Goal: Check status: Check status

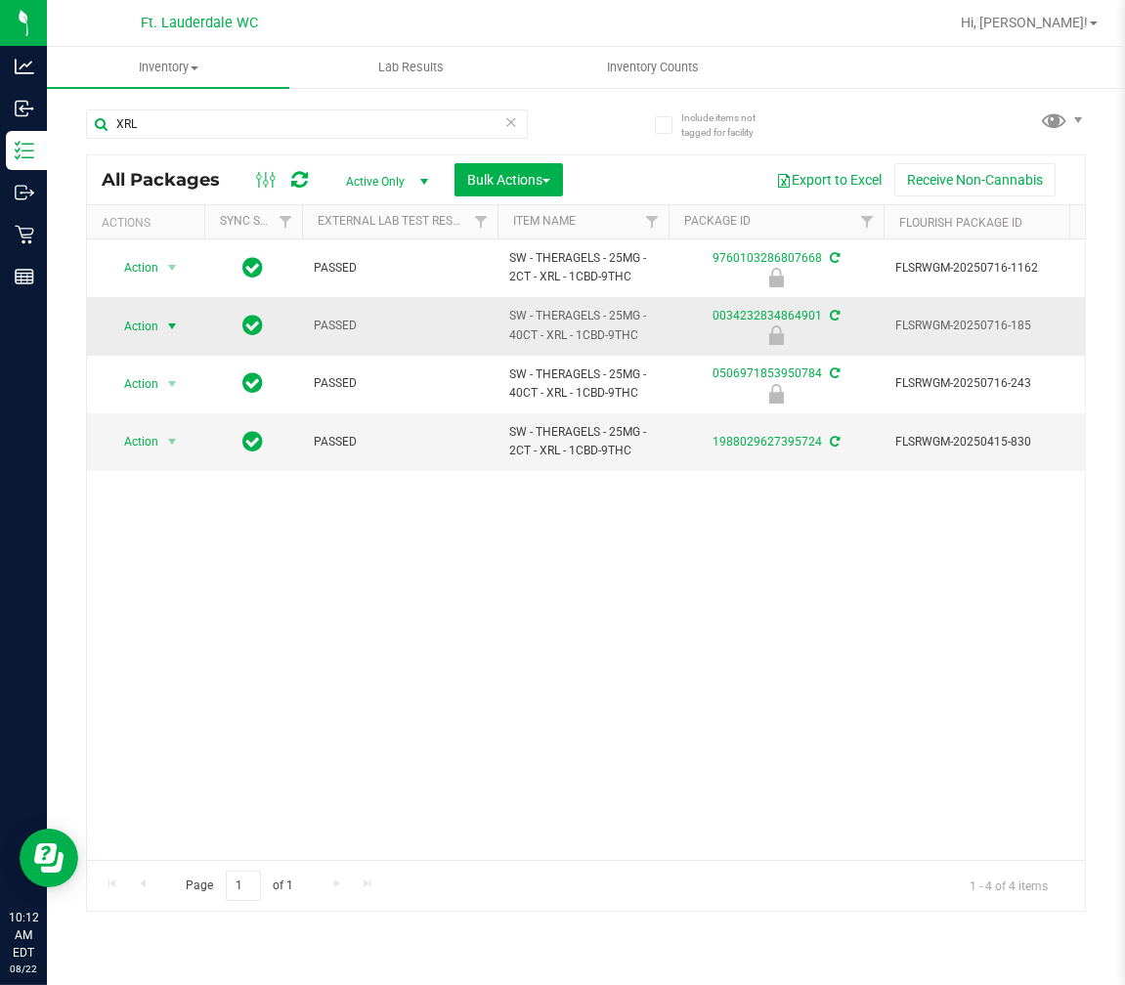
type input "XRL"
click at [139, 327] on span "Action" at bounding box center [133, 326] width 53 height 27
click at [158, 559] on li "Unlock package" at bounding box center [170, 558] width 125 height 29
click at [183, 132] on input "XRL" at bounding box center [307, 123] width 442 height 29
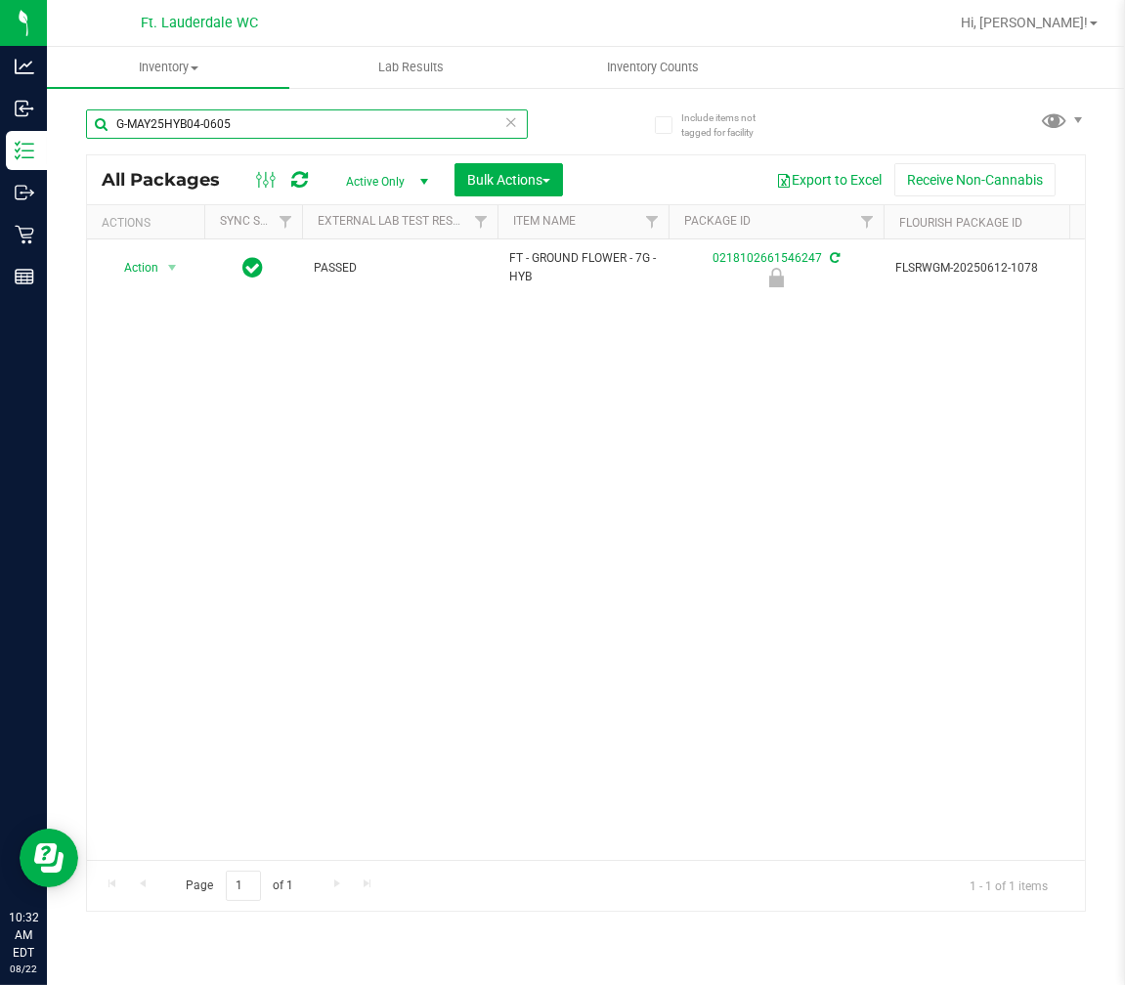
click at [173, 127] on input "G-MAY25HYB04-0605" at bounding box center [307, 123] width 442 height 29
click at [174, 125] on input "G-MAY25HYB04-0605" at bounding box center [307, 123] width 442 height 29
type input "3323058762178783"
click at [145, 269] on span "Action" at bounding box center [133, 267] width 53 height 27
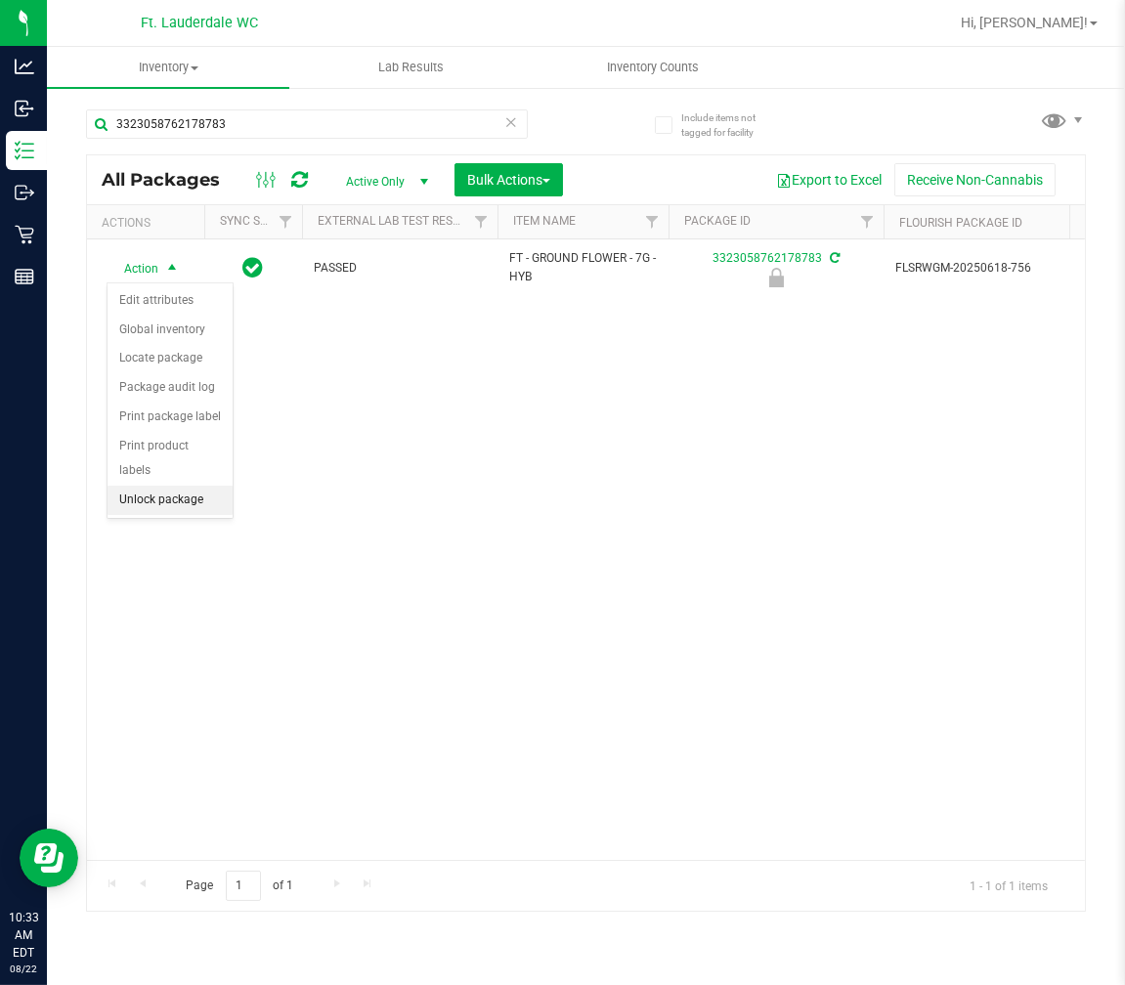
click at [150, 510] on li "Unlock package" at bounding box center [170, 500] width 125 height 29
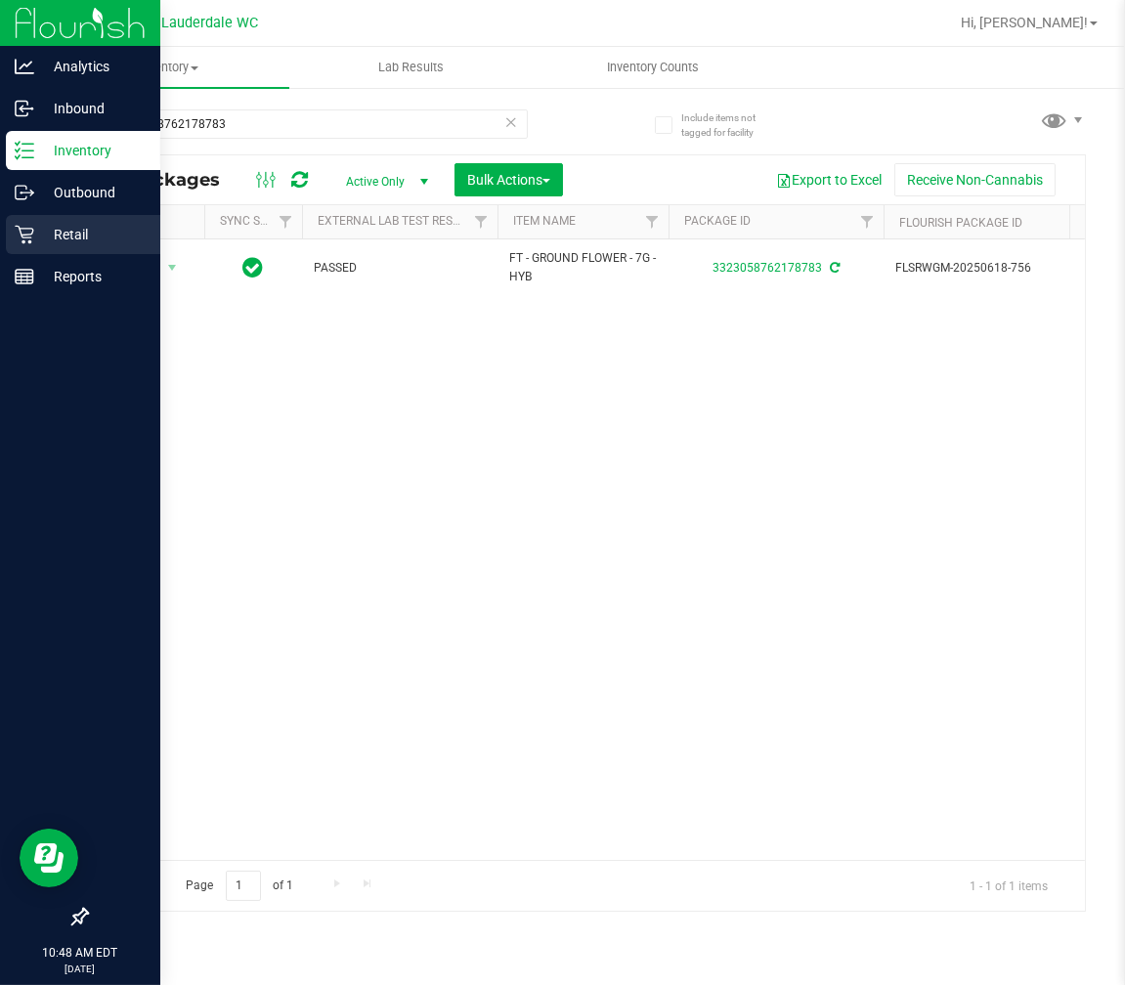
click at [30, 235] on icon at bounding box center [24, 235] width 19 height 19
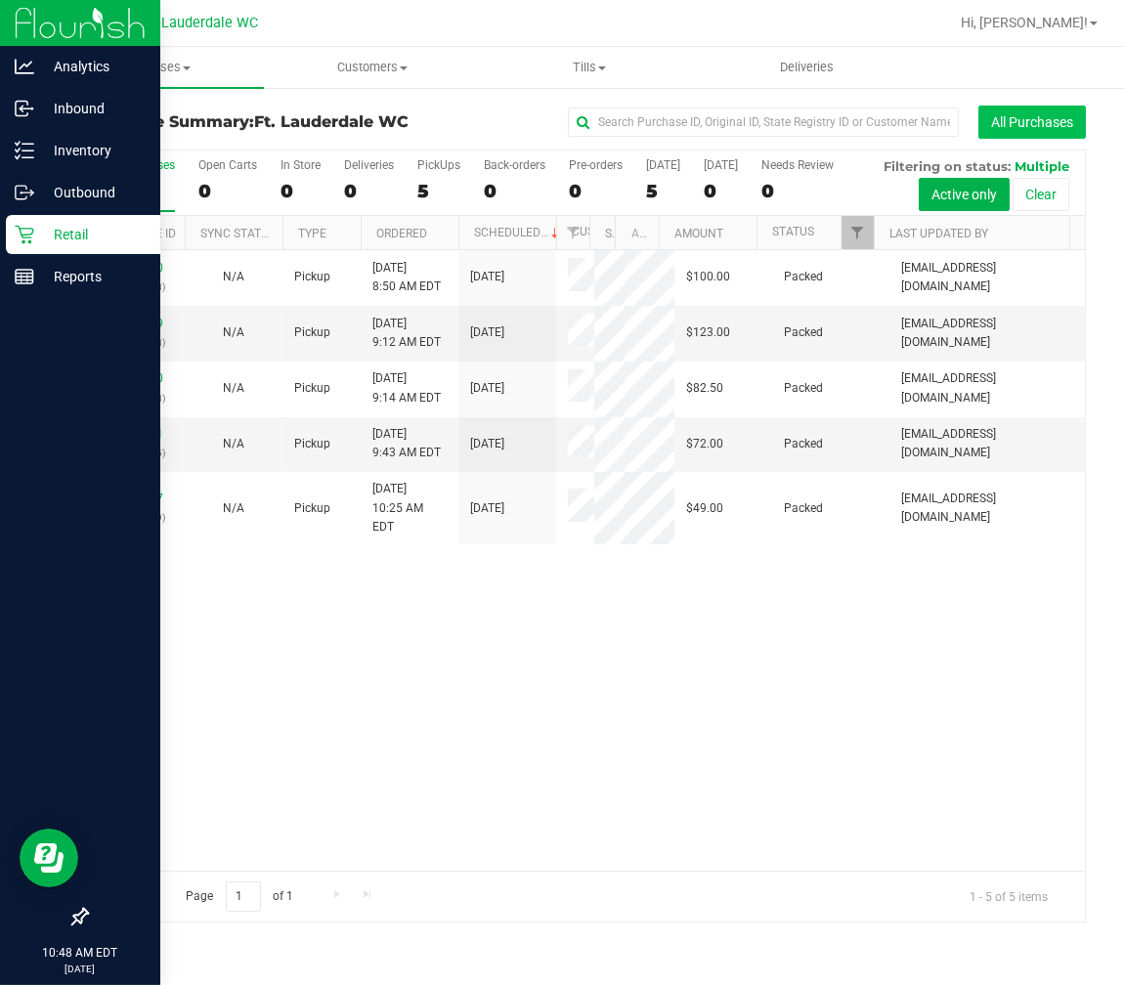
click at [1012, 113] on button "All Purchases" at bounding box center [1032, 122] width 108 height 33
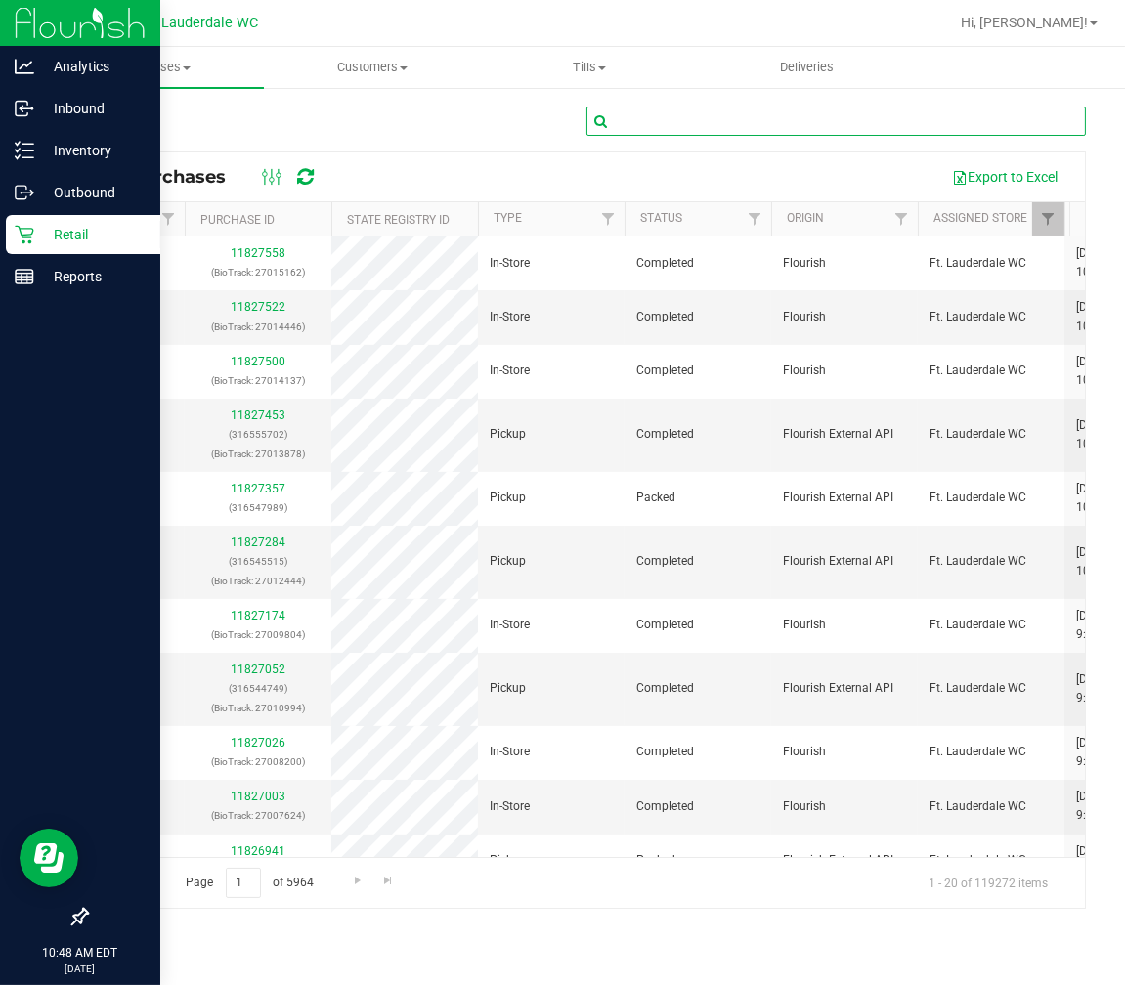
click at [715, 127] on input "text" at bounding box center [836, 121] width 500 height 29
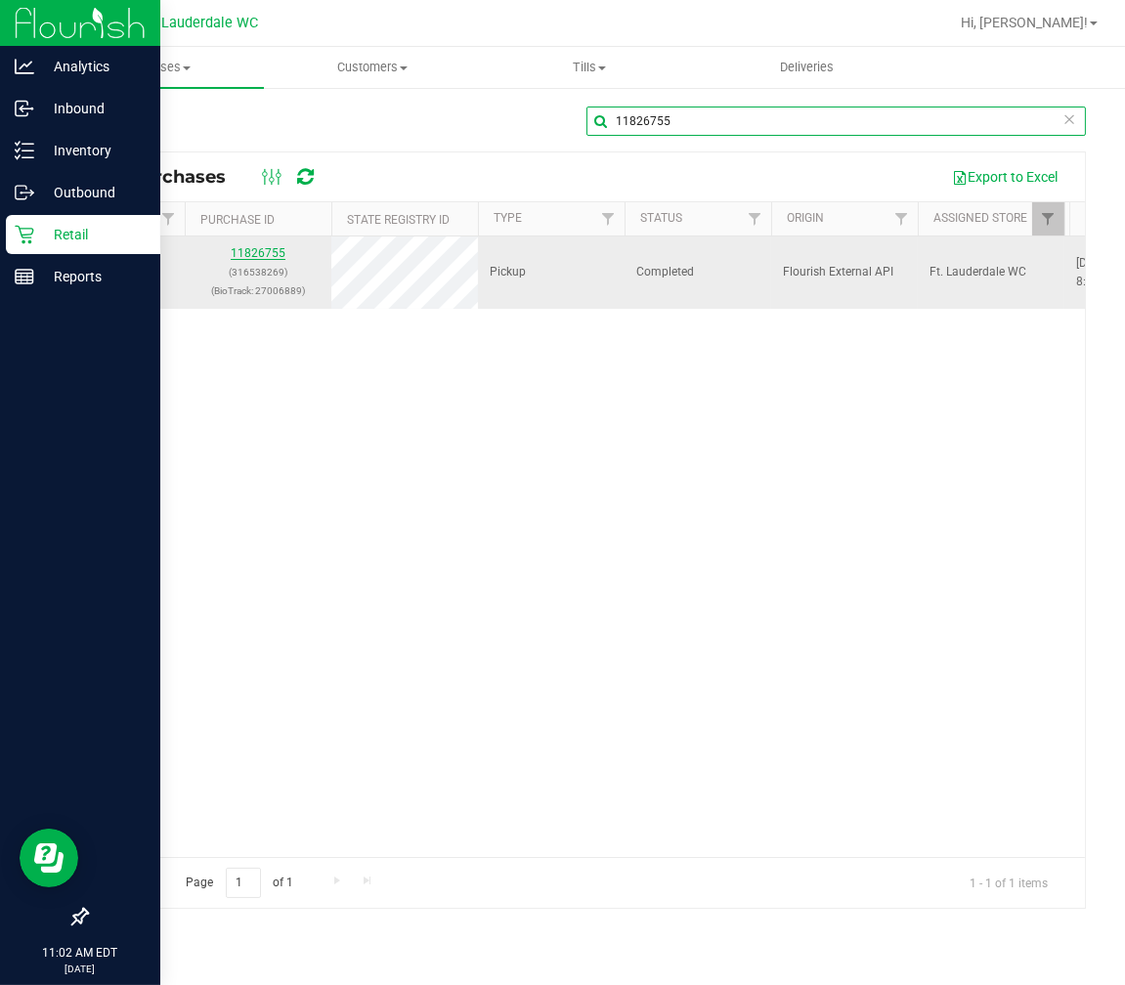
type input "11826755"
click at [275, 255] on link "11826755" at bounding box center [258, 253] width 55 height 14
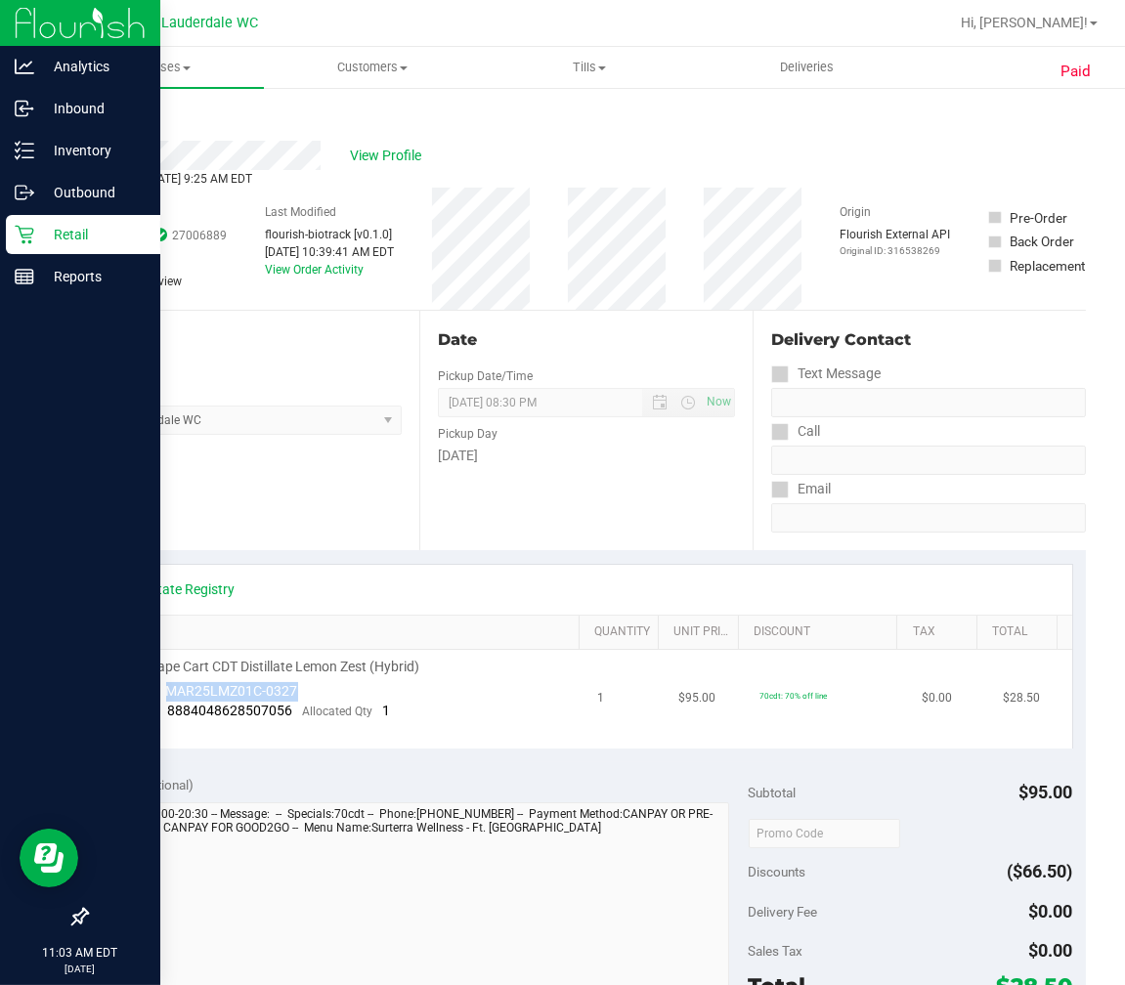
drag, startPoint x: 167, startPoint y: 690, endPoint x: 334, endPoint y: 690, distance: 167.1
click at [334, 690] on td "FT 1g Vape Cart CDT Distillate Lemon Zest (Hybrid) Batch ID MAR25LMZ01C-0327 Pa…" at bounding box center [344, 699] width 486 height 99
click at [374, 152] on span "View Profile" at bounding box center [389, 156] width 78 height 21
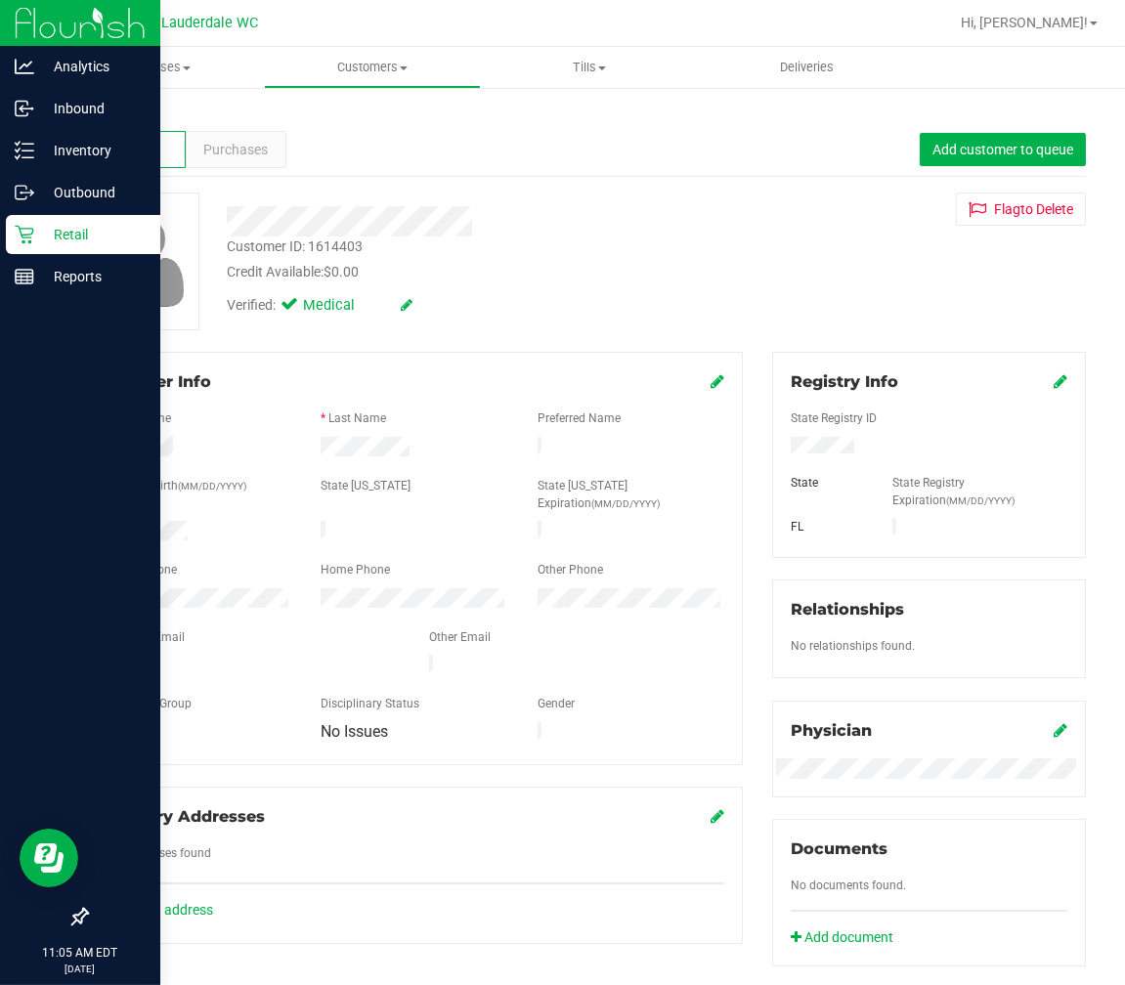
click at [330, 240] on div "Customer ID: 1614403" at bounding box center [295, 247] width 136 height 21
